Goal: Task Accomplishment & Management: Use online tool/utility

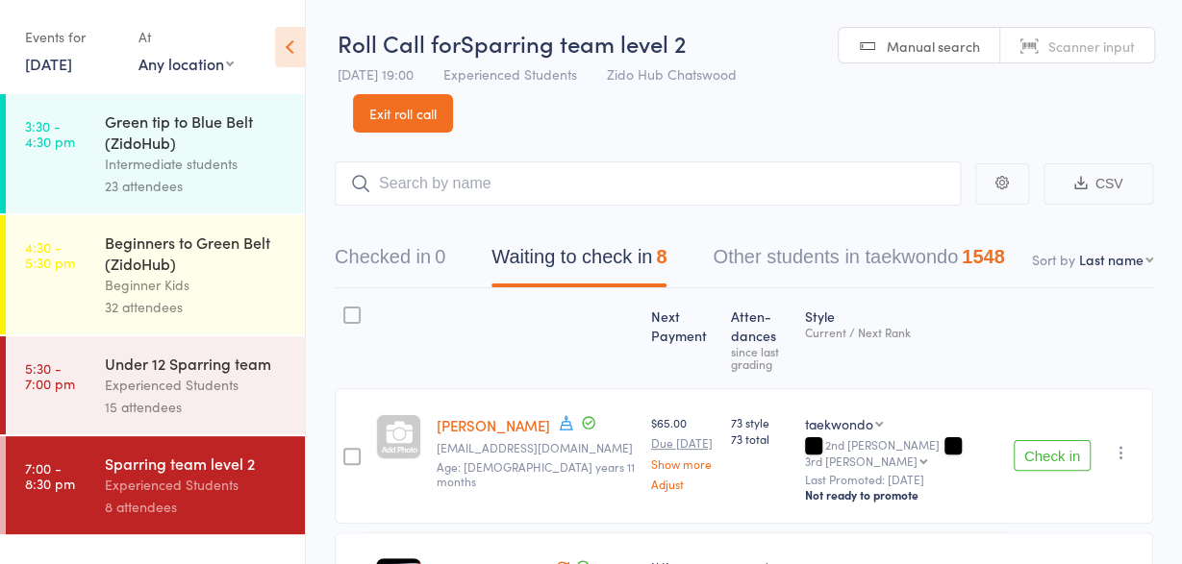
click at [224, 365] on div "Under 12 Sparring team" at bounding box center [197, 363] width 184 height 21
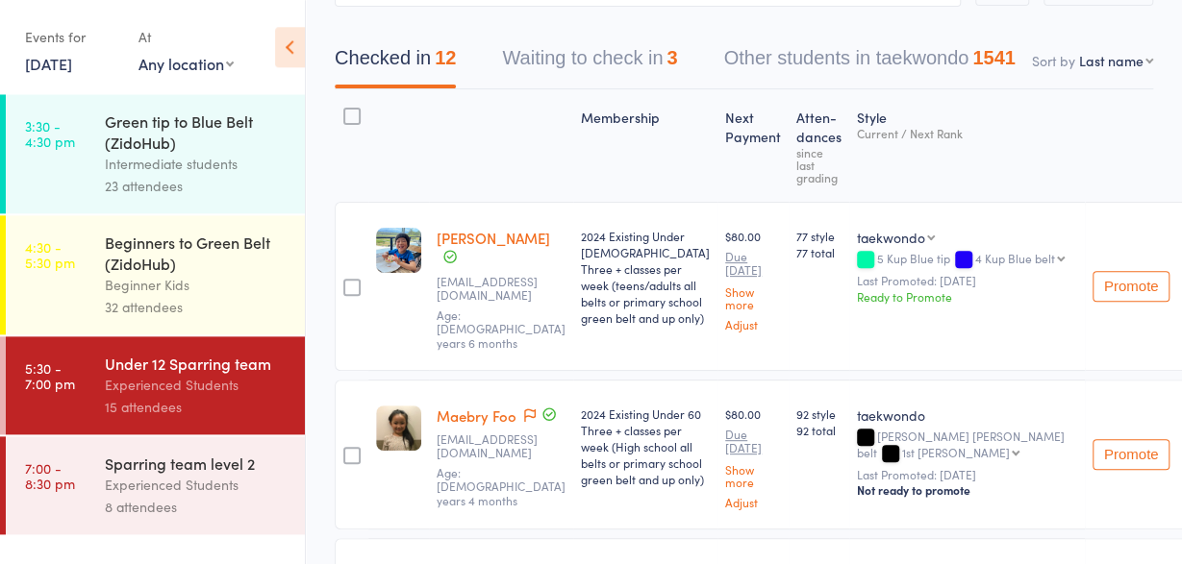
scroll to position [204, 0]
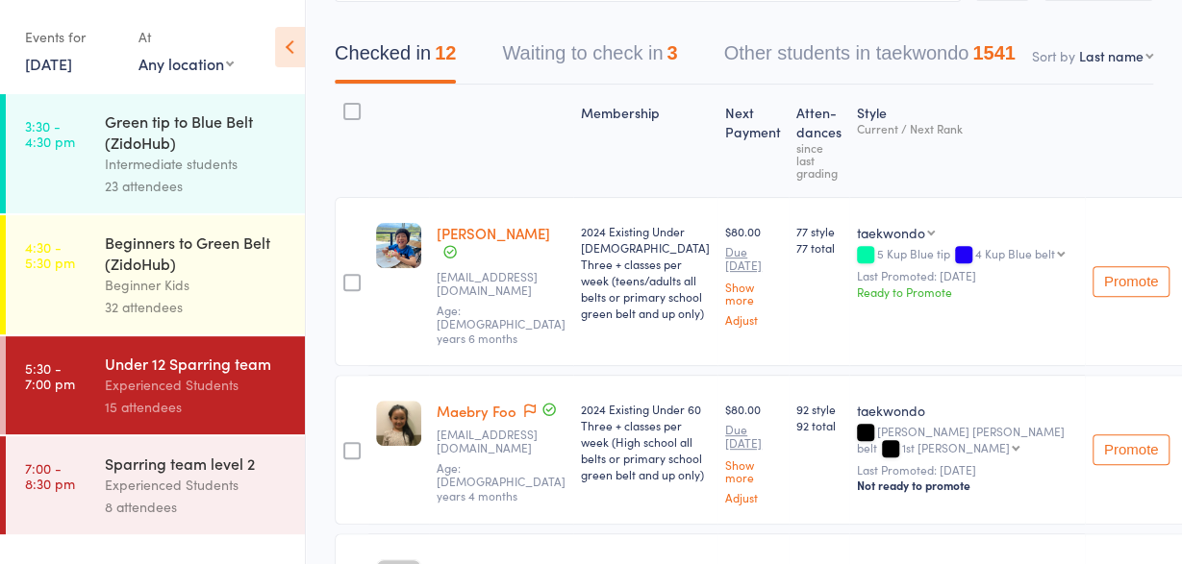
click at [197, 480] on div "Experienced Students" at bounding box center [197, 485] width 184 height 22
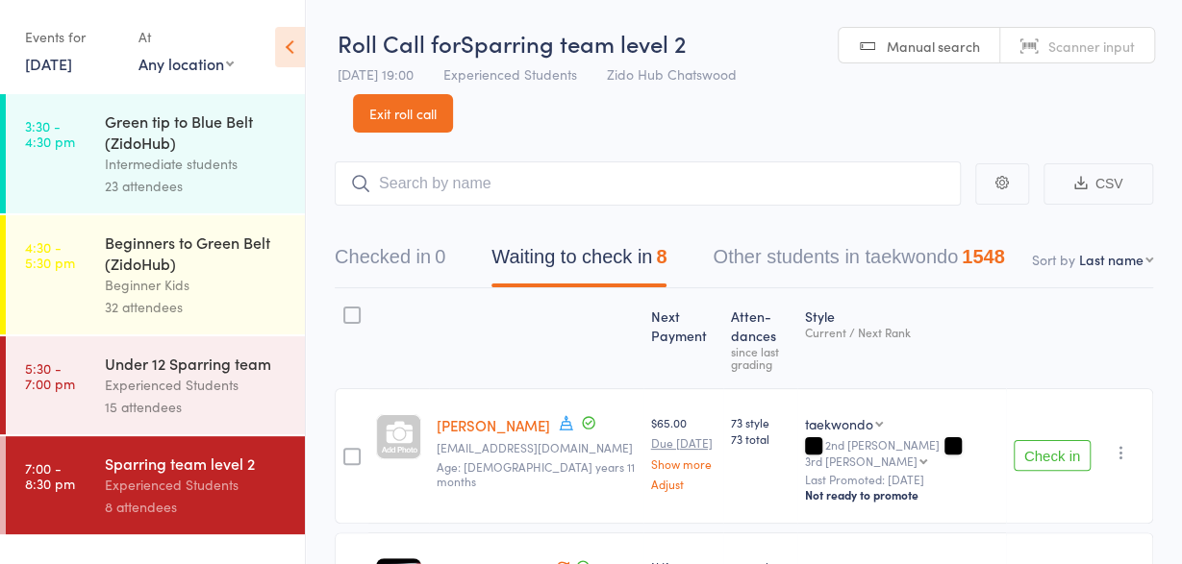
click at [434, 192] on input "search" at bounding box center [648, 184] width 626 height 44
click at [680, 178] on input "search" at bounding box center [648, 184] width 626 height 44
click at [1029, 440] on button "Check in" at bounding box center [1051, 455] width 77 height 31
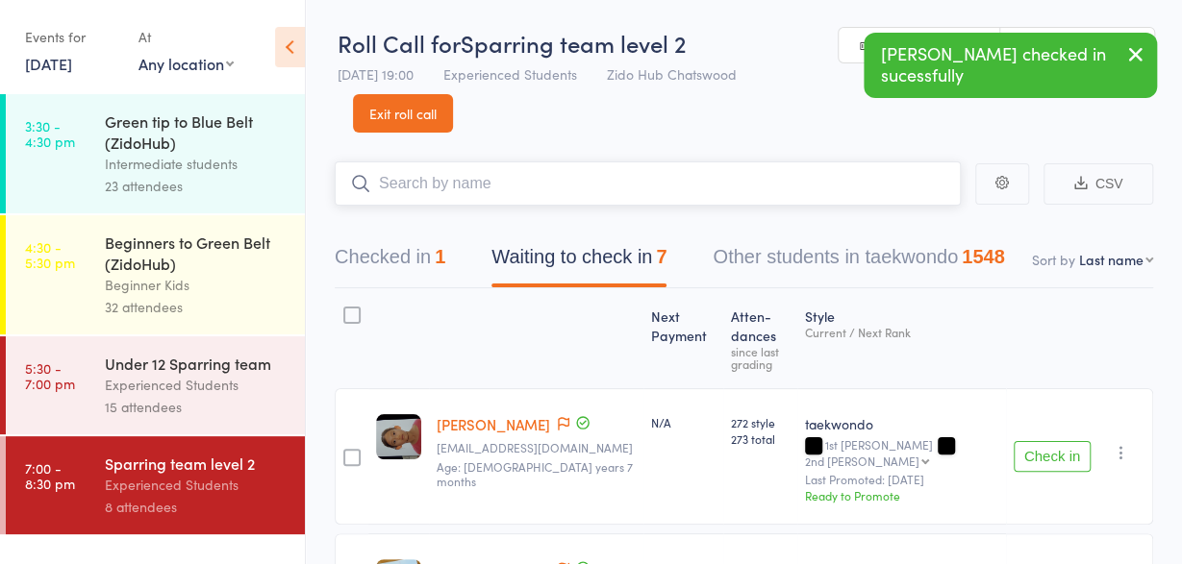
click at [626, 186] on input "search" at bounding box center [648, 184] width 626 height 44
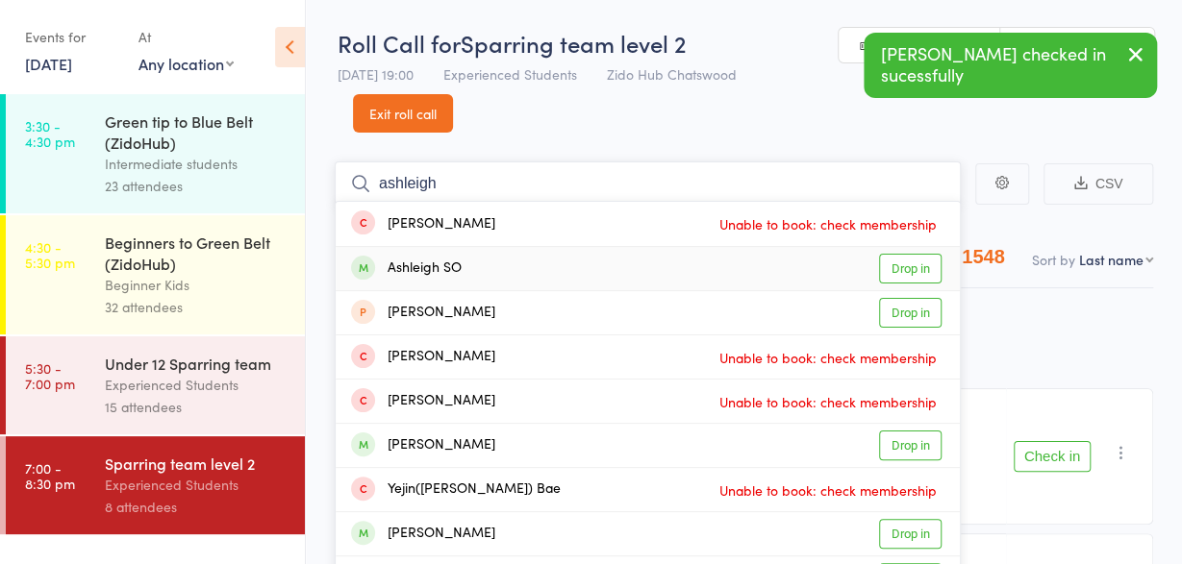
type input "ashleigh"
click at [422, 261] on div "Ashleigh SO" at bounding box center [406, 269] width 111 height 22
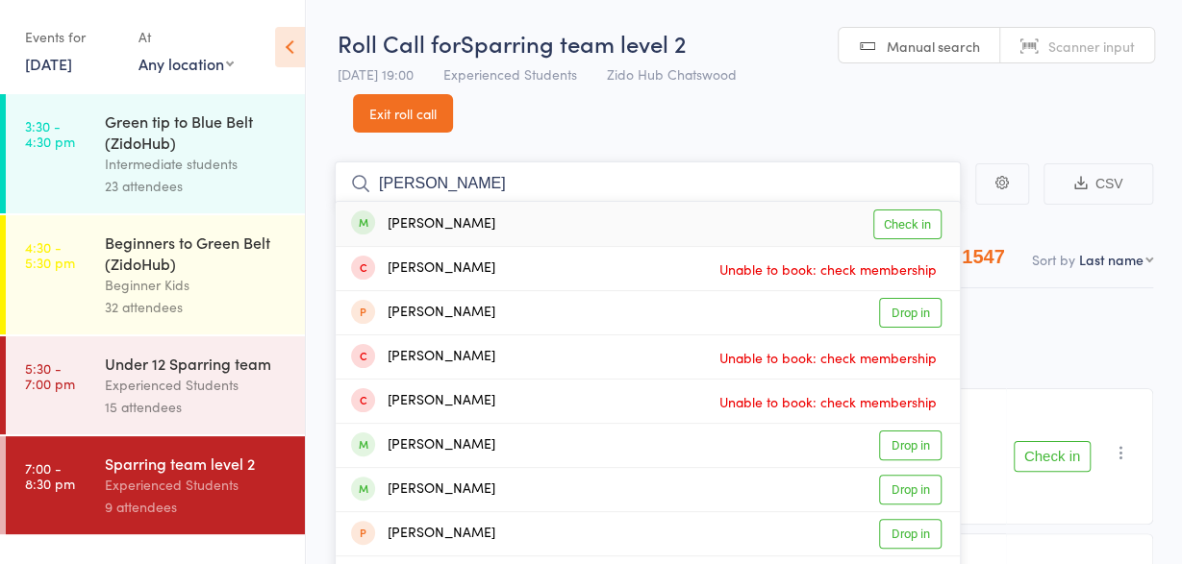
type input "[PERSON_NAME]"
click at [412, 226] on div "[PERSON_NAME]" at bounding box center [423, 224] width 144 height 22
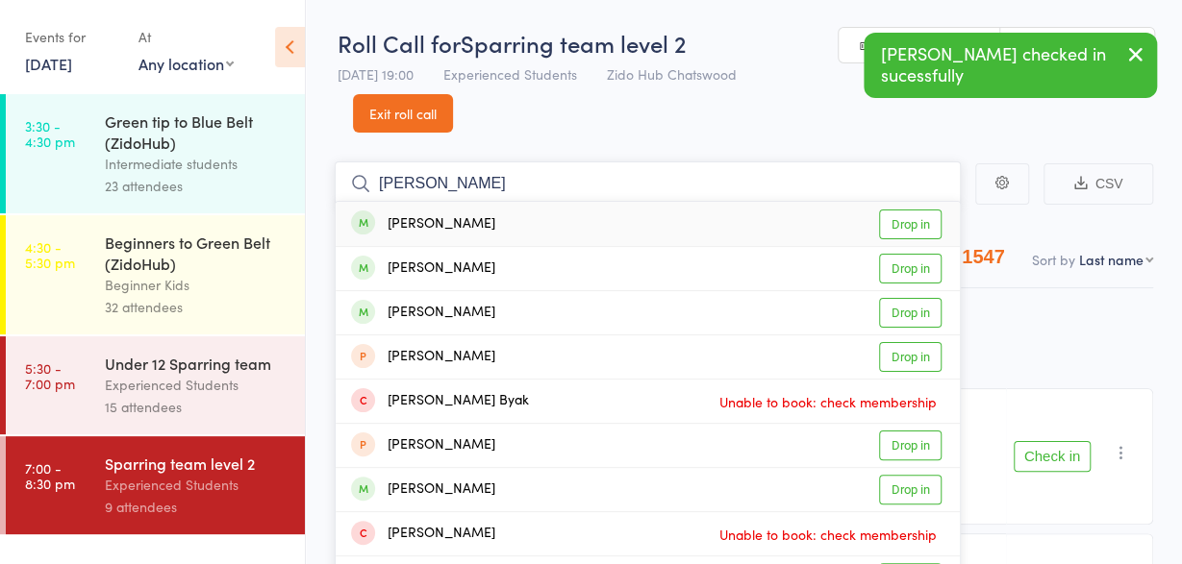
type input "[PERSON_NAME]"
click at [384, 228] on div "[PERSON_NAME]" at bounding box center [423, 224] width 144 height 22
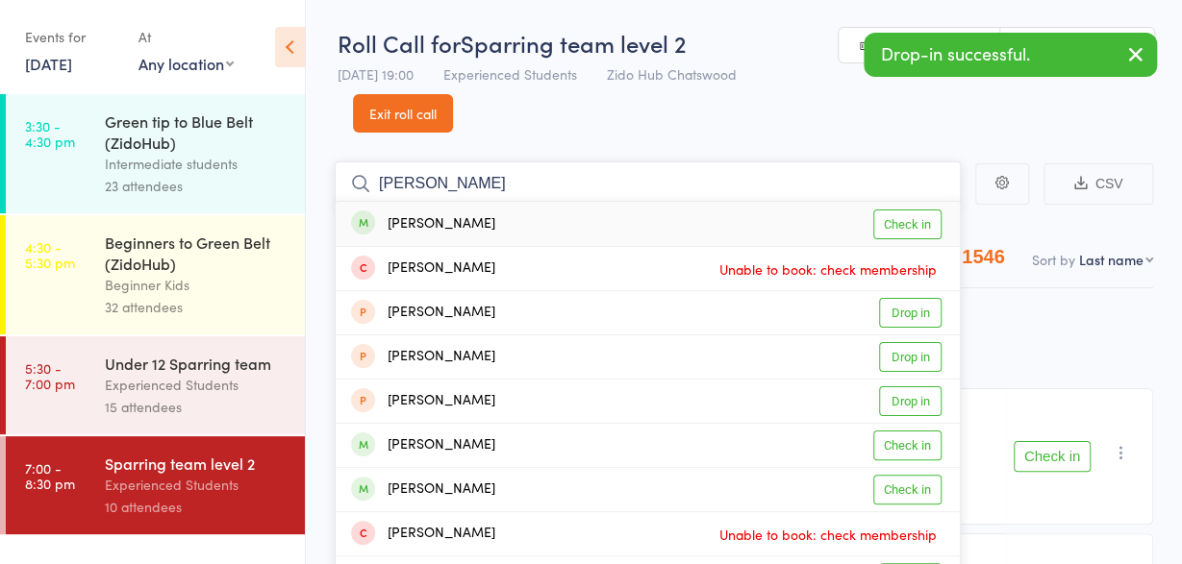
type input "[PERSON_NAME]"
click at [394, 220] on div "[PERSON_NAME]" at bounding box center [423, 224] width 144 height 22
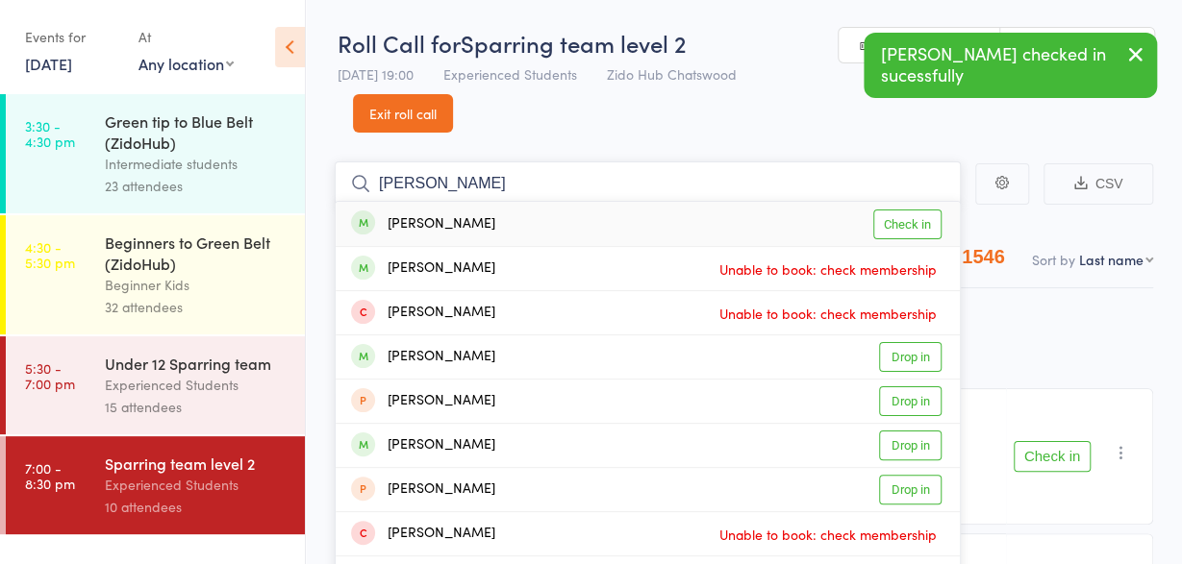
type input "[PERSON_NAME]"
click at [417, 221] on div "[PERSON_NAME]" at bounding box center [423, 224] width 144 height 22
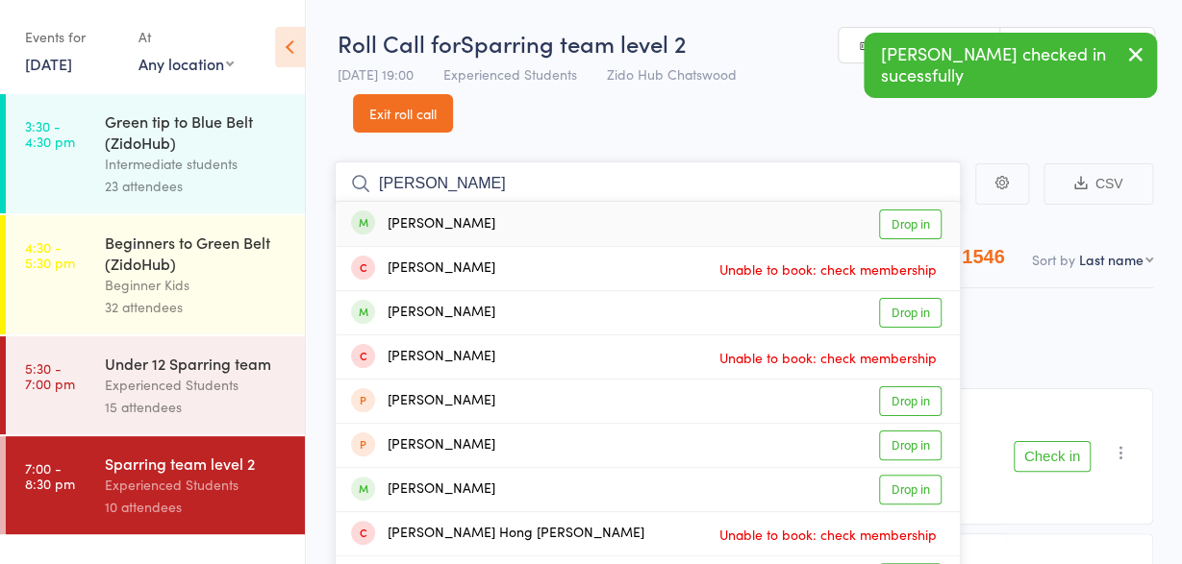
type input "[PERSON_NAME]"
click at [428, 213] on div "[PERSON_NAME]" at bounding box center [423, 224] width 144 height 22
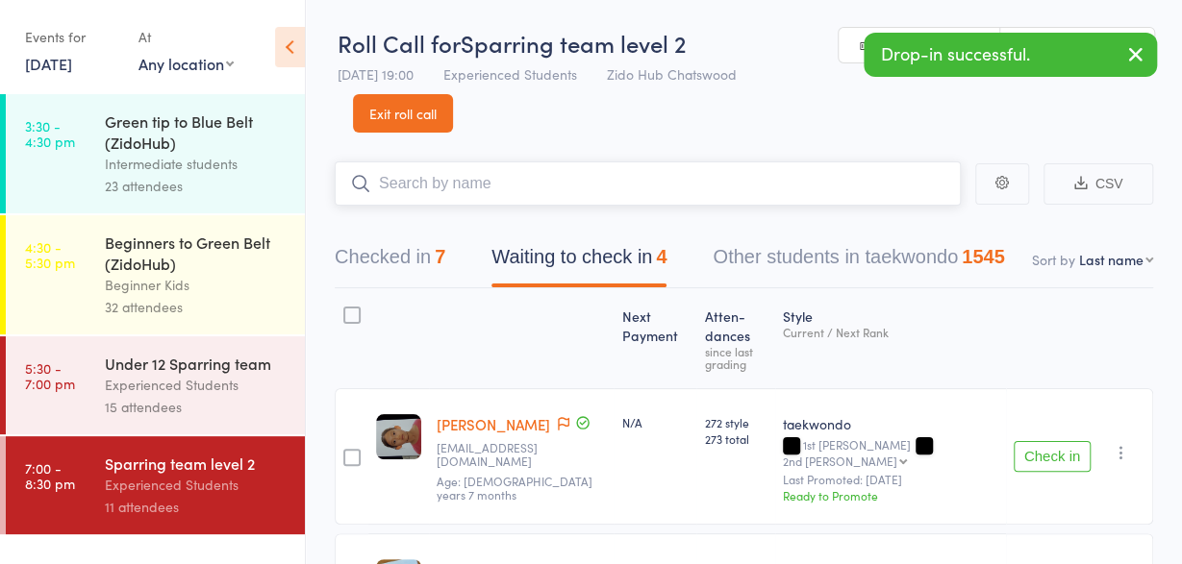
click at [437, 187] on input "search" at bounding box center [648, 184] width 626 height 44
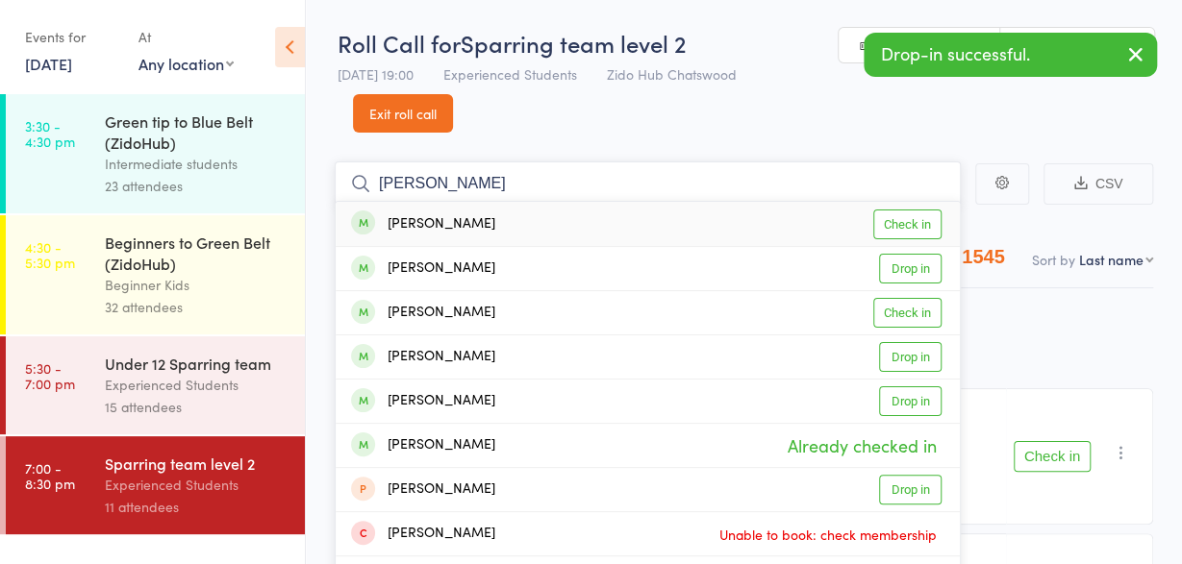
type input "[PERSON_NAME]"
click at [412, 226] on div "[PERSON_NAME]" at bounding box center [423, 224] width 144 height 22
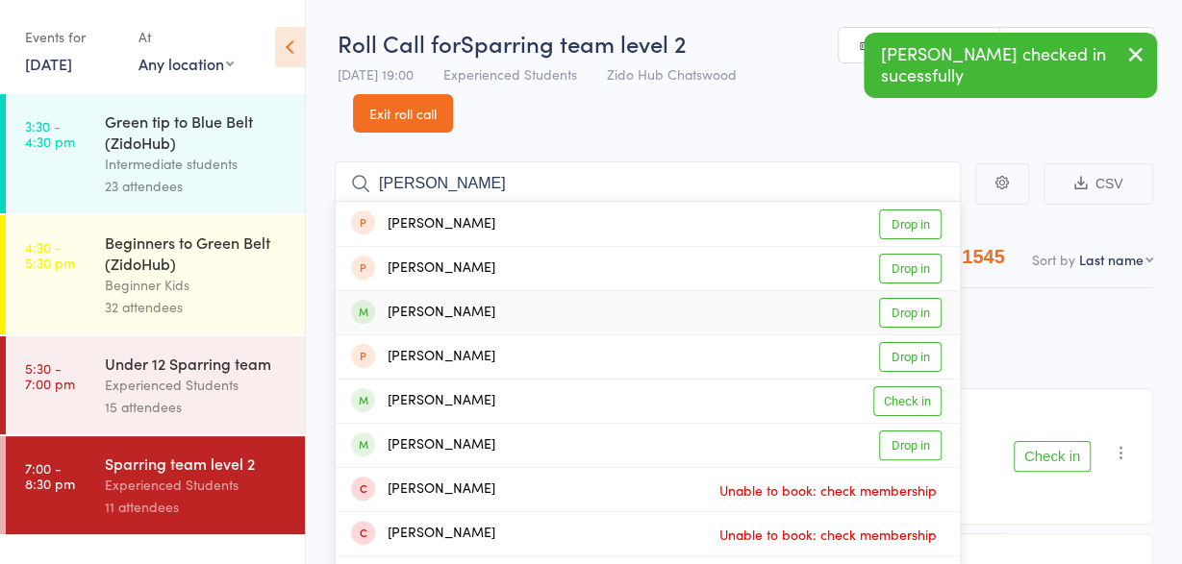
click at [1043, 441] on button "Check in" at bounding box center [1051, 456] width 77 height 31
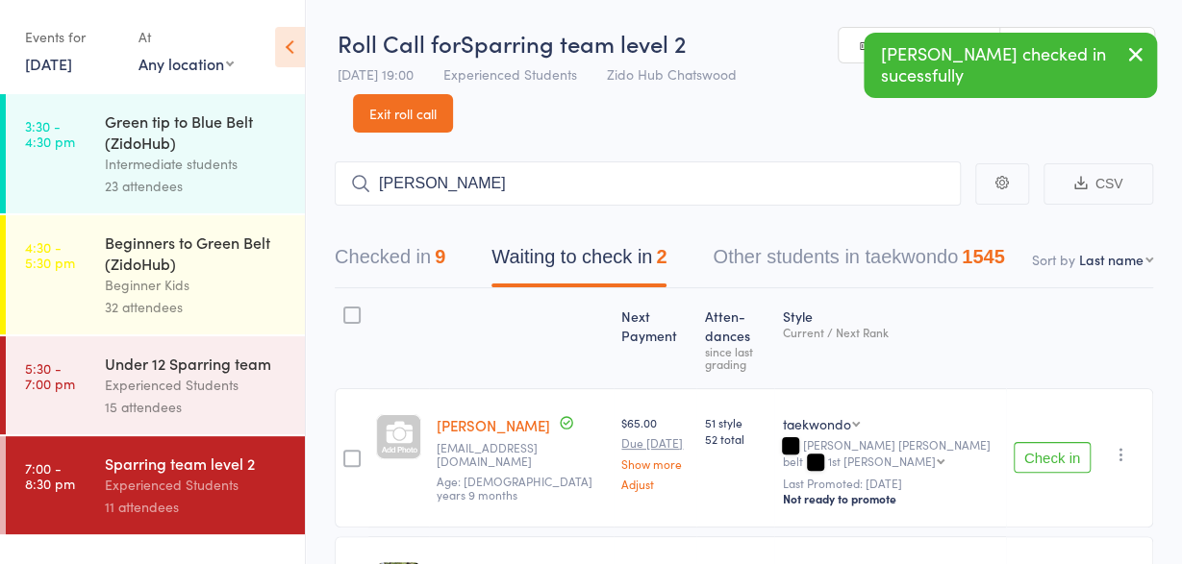
click at [1045, 442] on button "Check in" at bounding box center [1051, 457] width 77 height 31
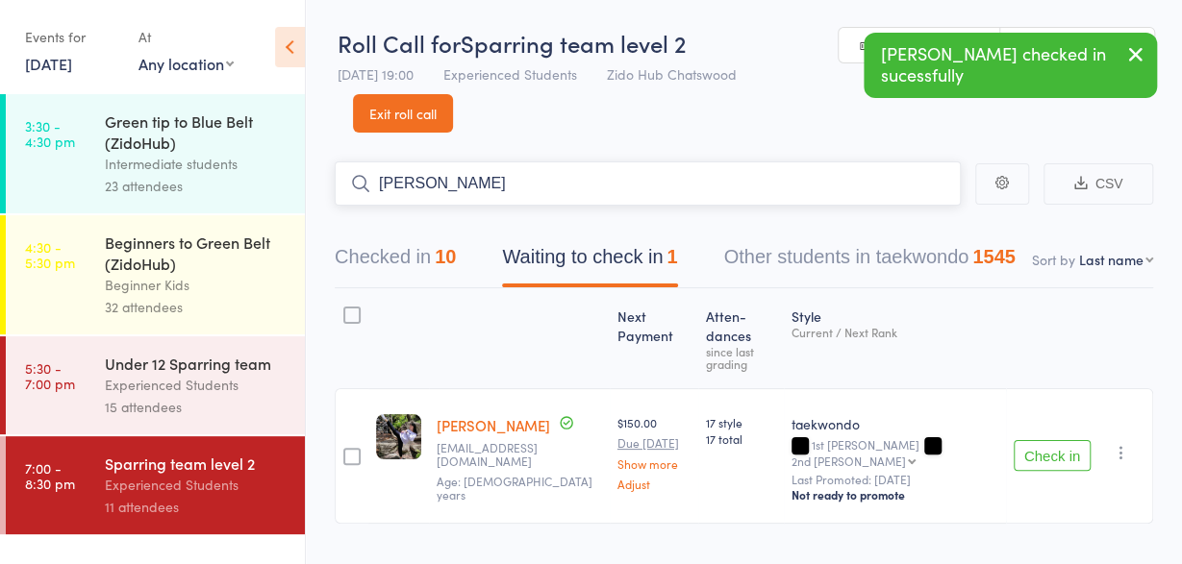
click at [555, 189] on input "[PERSON_NAME]" at bounding box center [648, 184] width 626 height 44
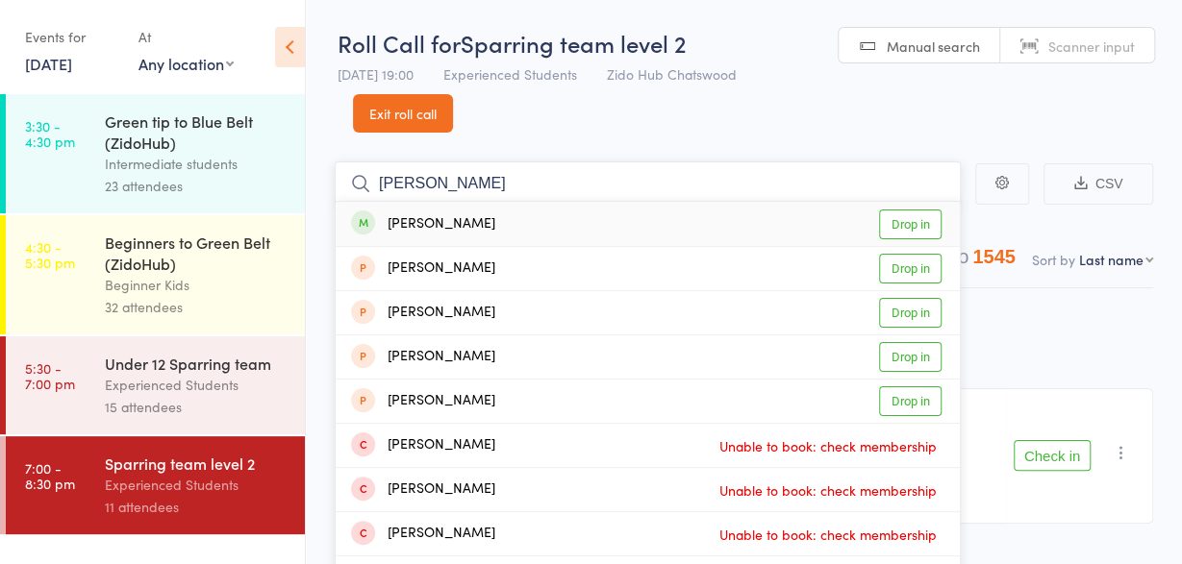
type input "[PERSON_NAME]"
click at [537, 226] on div "[PERSON_NAME] Drop in" at bounding box center [648, 224] width 624 height 44
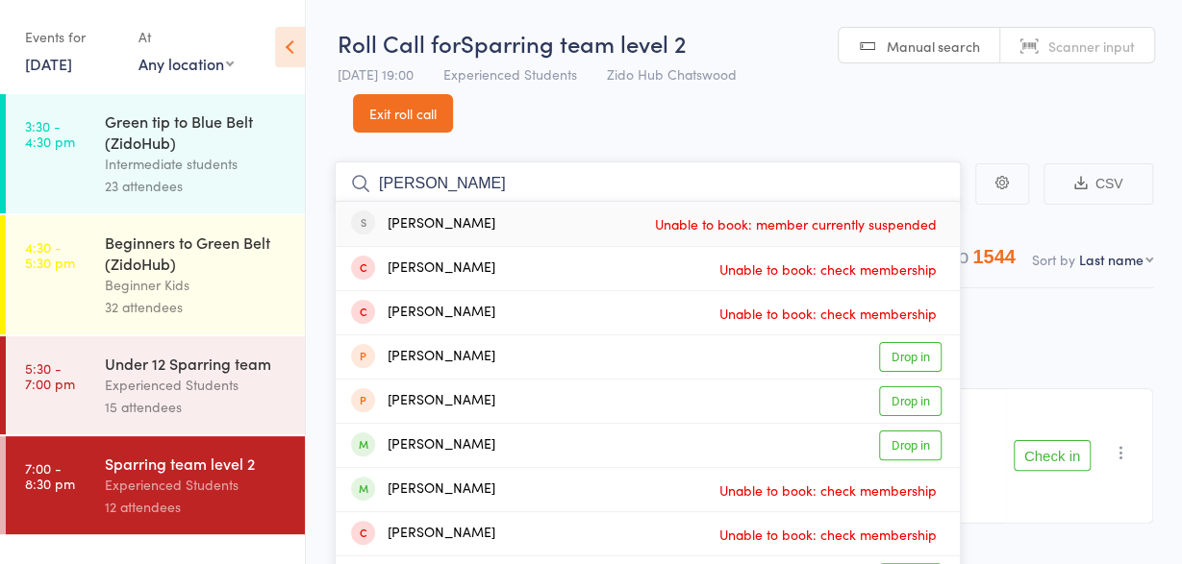
type input "[PERSON_NAME]"
click at [464, 237] on div "[PERSON_NAME] Unable to book: member currently suspended" at bounding box center [648, 224] width 624 height 44
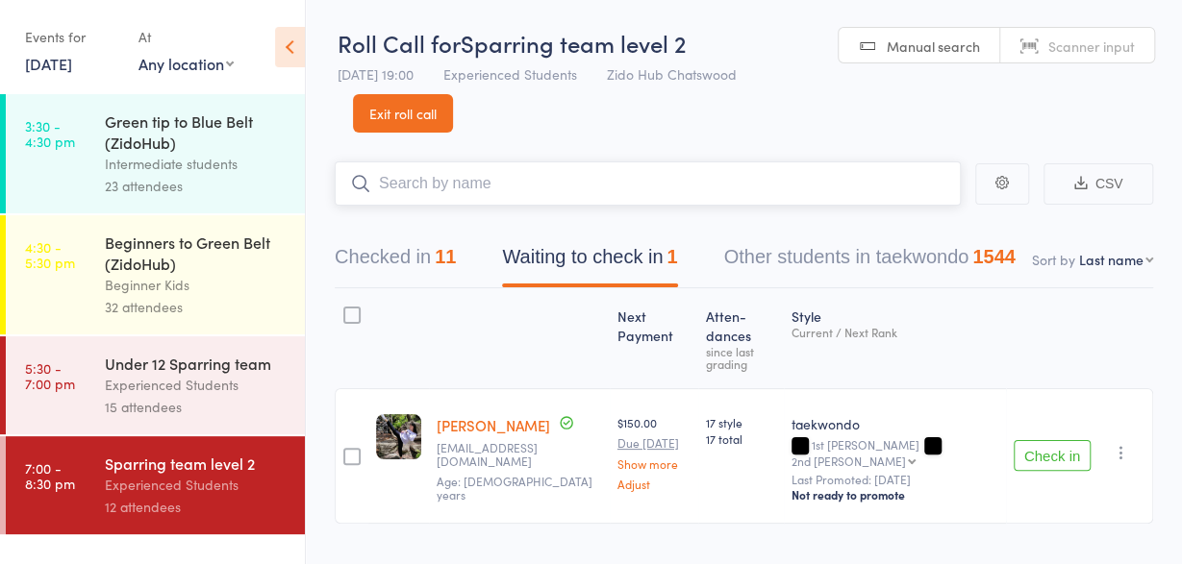
click at [459, 189] on input "search" at bounding box center [648, 184] width 626 height 44
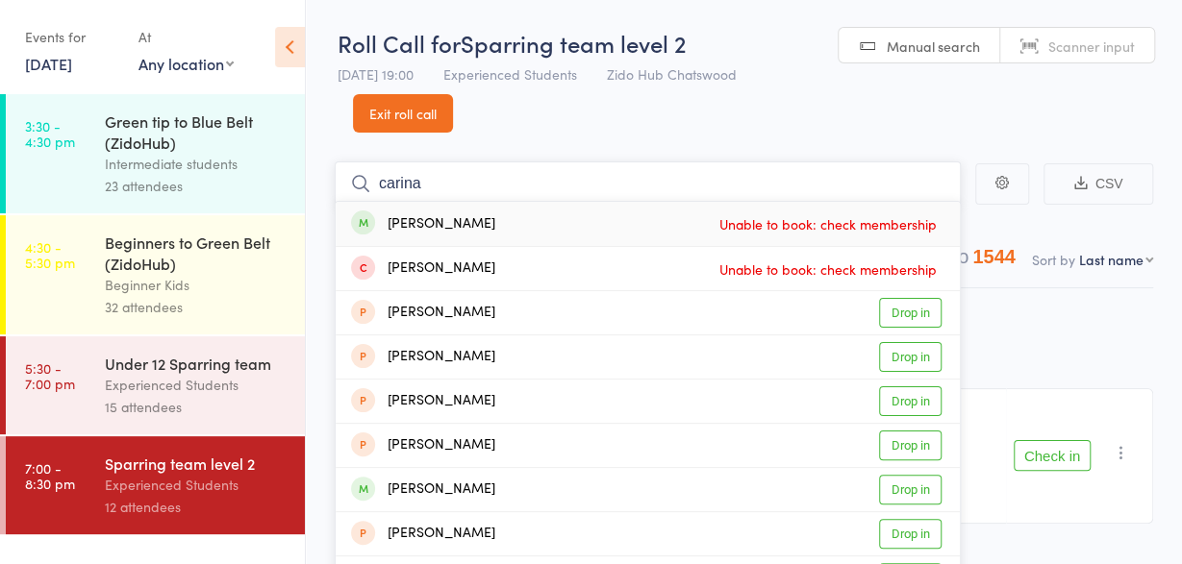
type input "carina"
click at [414, 227] on div "[PERSON_NAME]" at bounding box center [423, 224] width 144 height 22
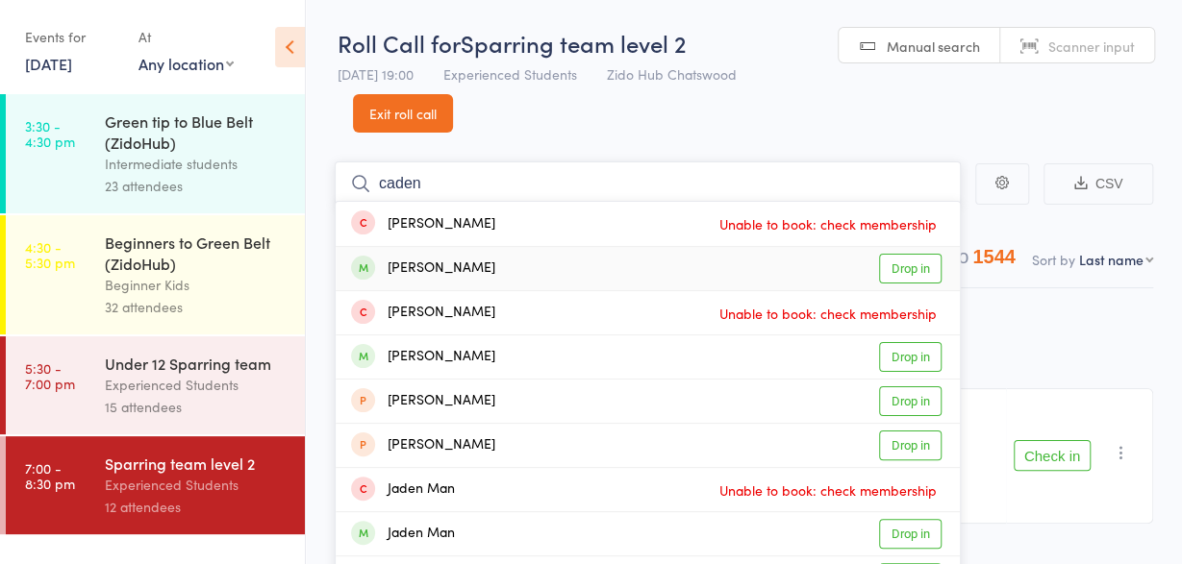
type input "caden"
click at [417, 266] on div "[PERSON_NAME]" at bounding box center [423, 269] width 144 height 22
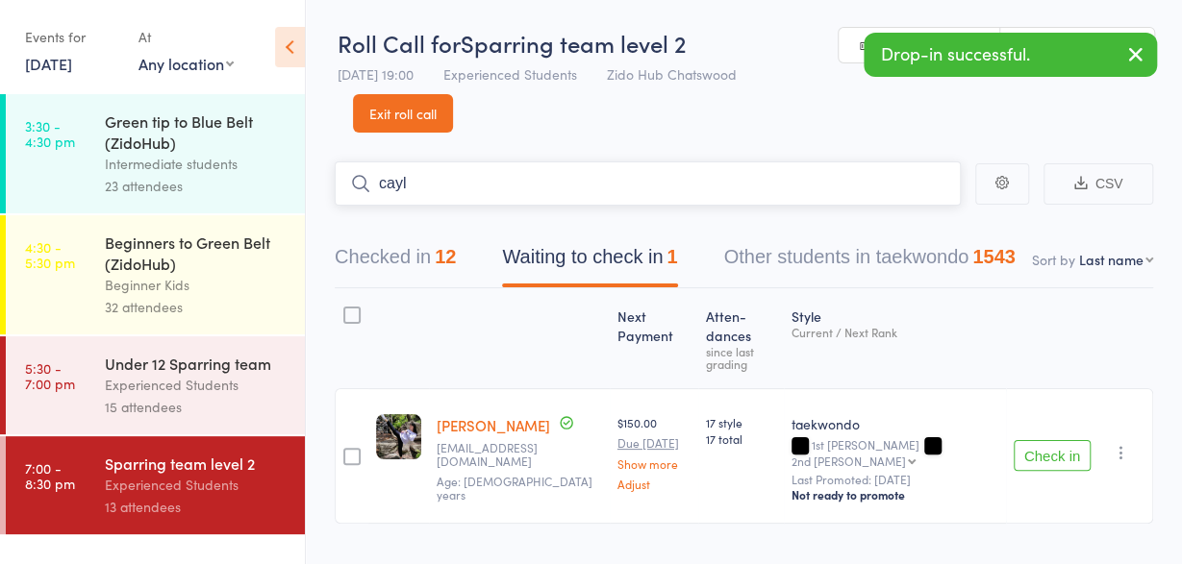
type input "cayla"
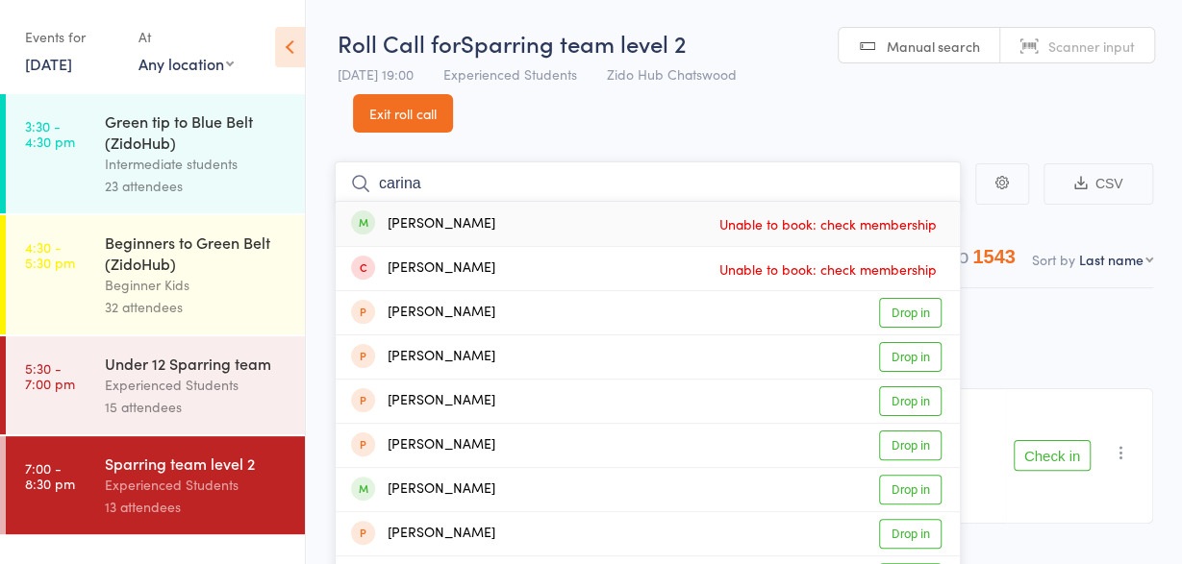
type input "carina"
click at [438, 234] on div "[PERSON_NAME]" at bounding box center [423, 224] width 144 height 22
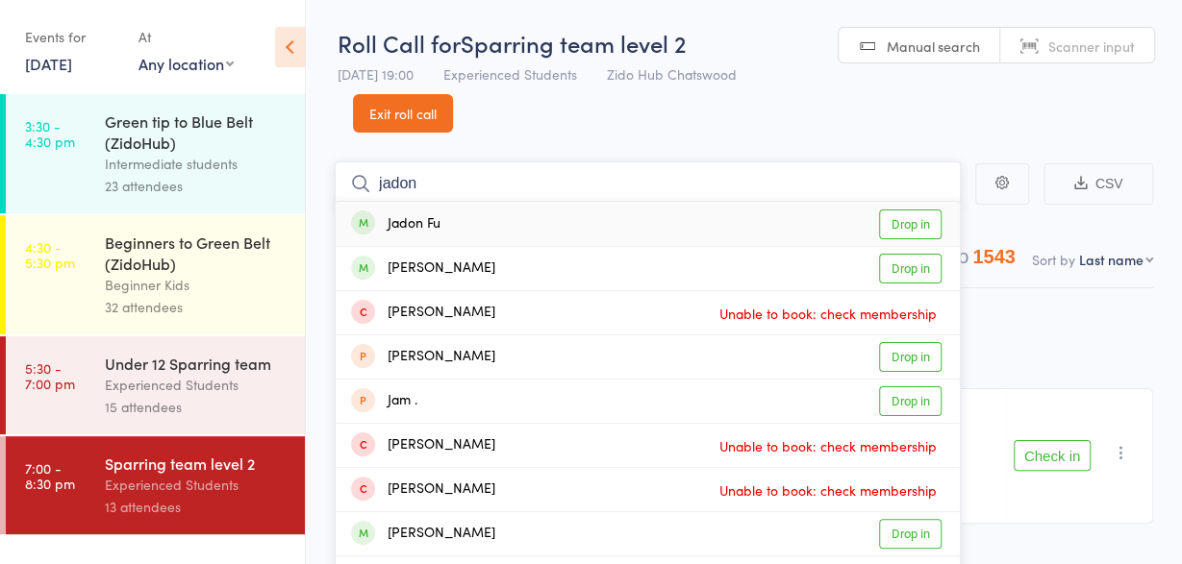
type input "jadon"
click at [424, 228] on div "Jadon Fu" at bounding box center [395, 224] width 89 height 22
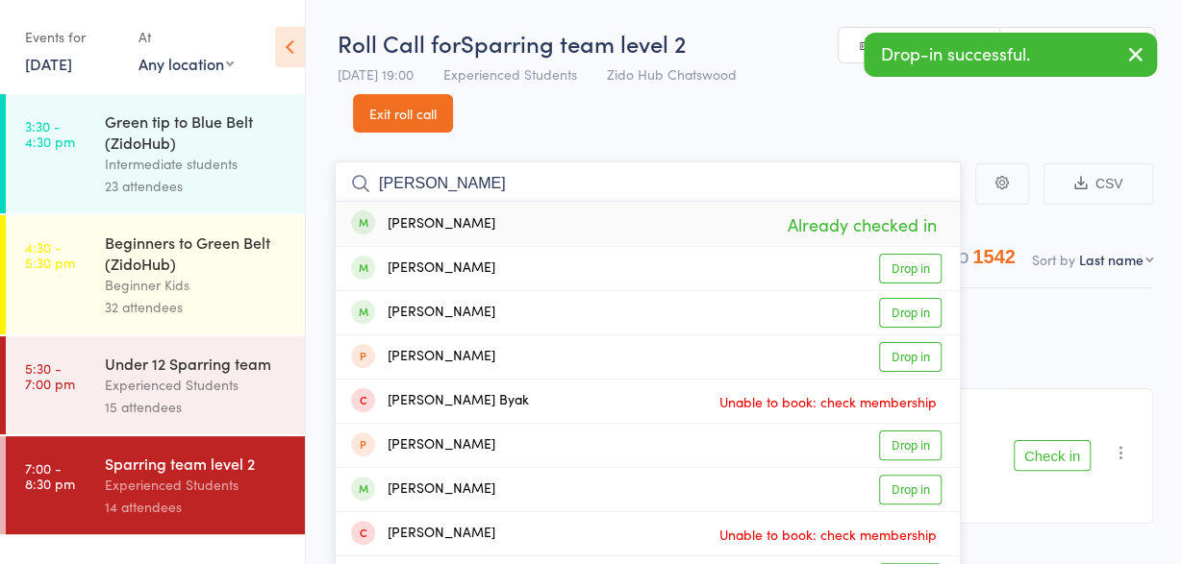
type input "[PERSON_NAME]"
click at [417, 230] on div "[PERSON_NAME]" at bounding box center [423, 224] width 144 height 22
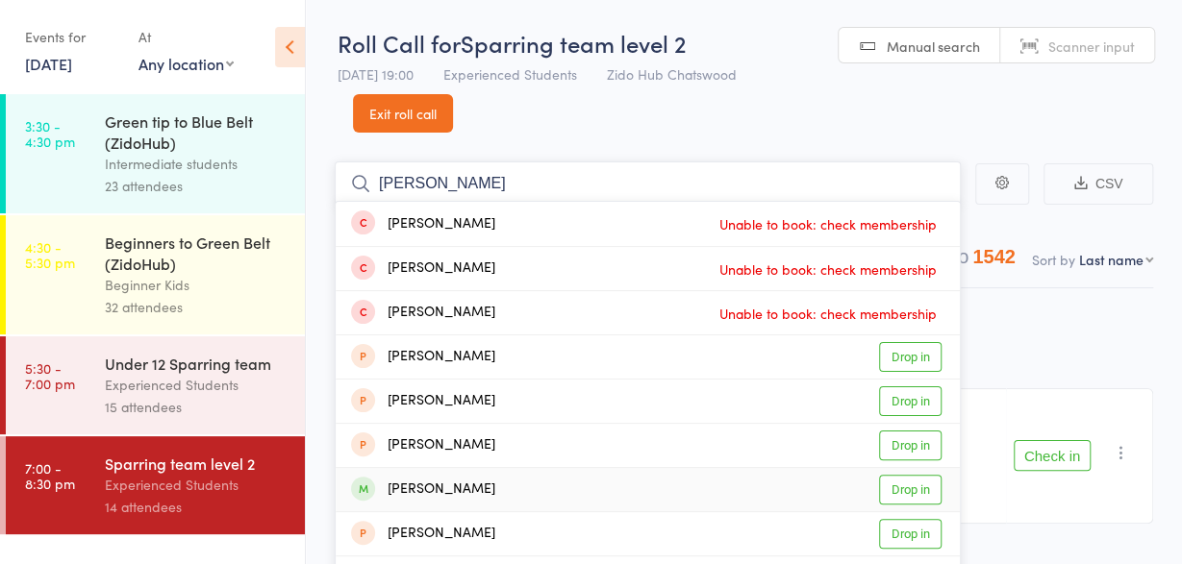
type input "[PERSON_NAME]"
click at [420, 490] on div "[PERSON_NAME]" at bounding box center [423, 490] width 144 height 22
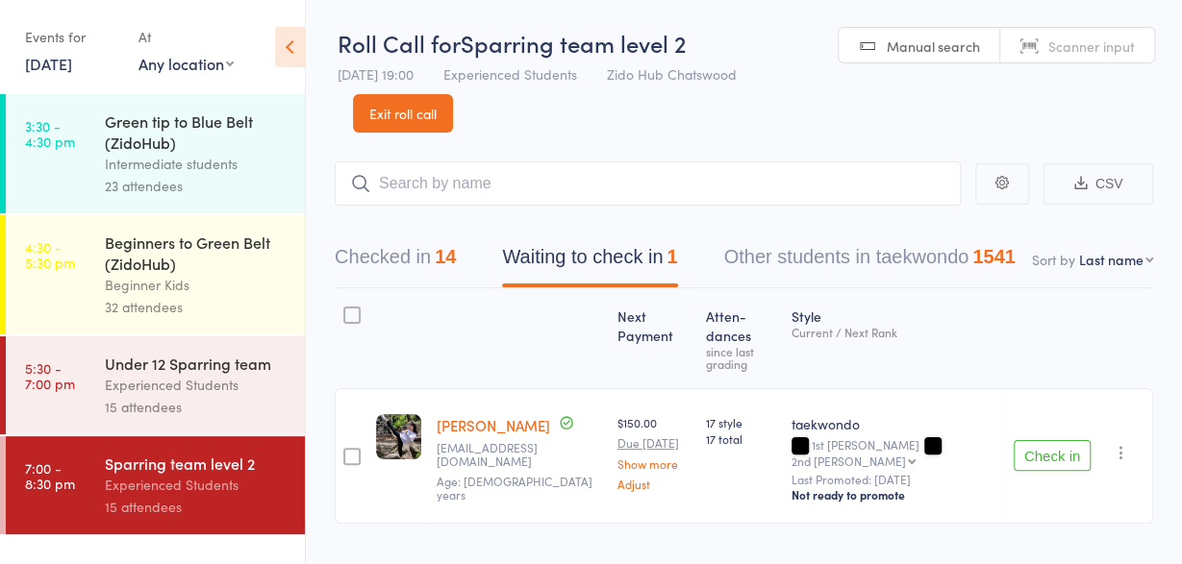
click at [1049, 440] on button "Check in" at bounding box center [1051, 455] width 77 height 31
